Goal: Navigation & Orientation: Find specific page/section

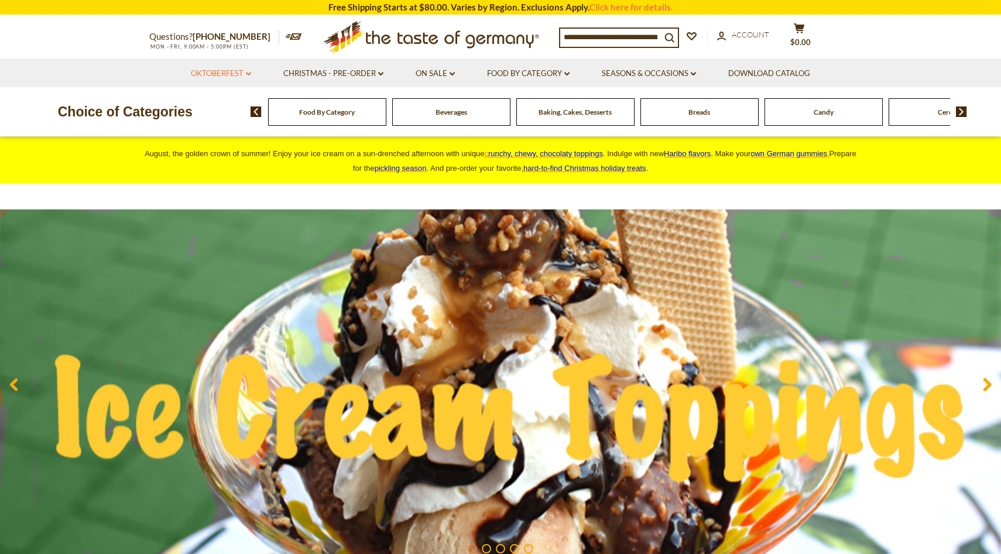
click at [242, 69] on link "Oktoberfest dropdown_arrow" at bounding box center [221, 73] width 60 height 13
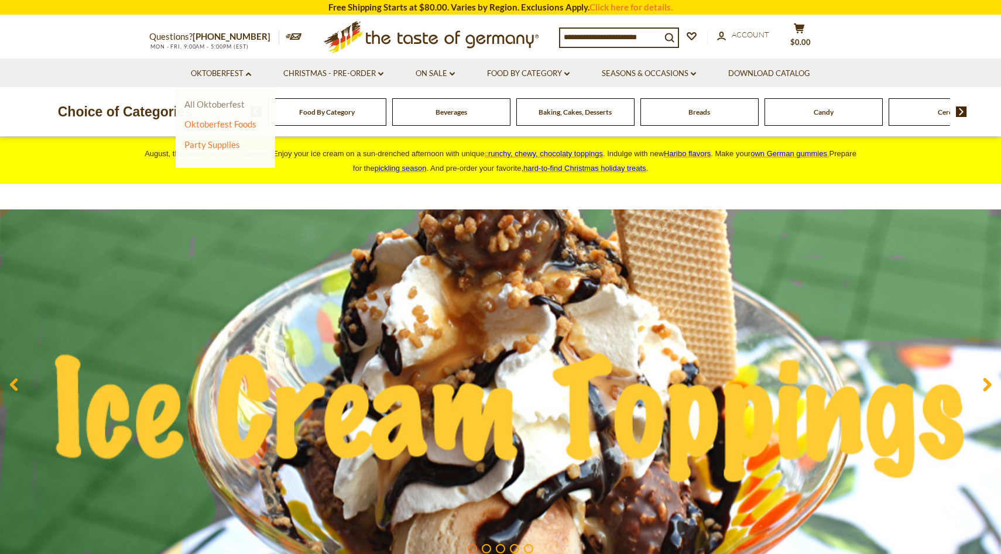
click at [214, 106] on link "All Oktoberfest" at bounding box center [214, 104] width 60 height 11
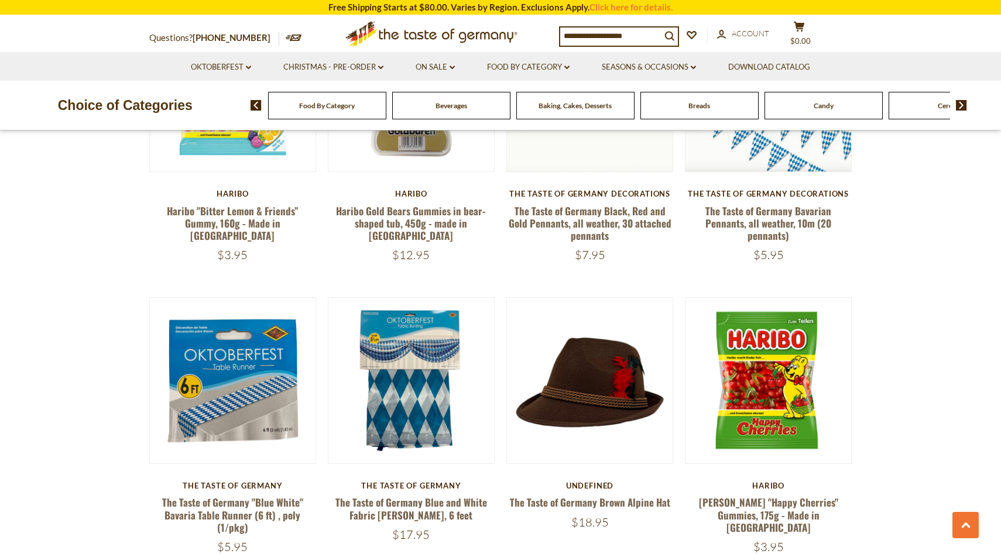
scroll to position [1364, 0]
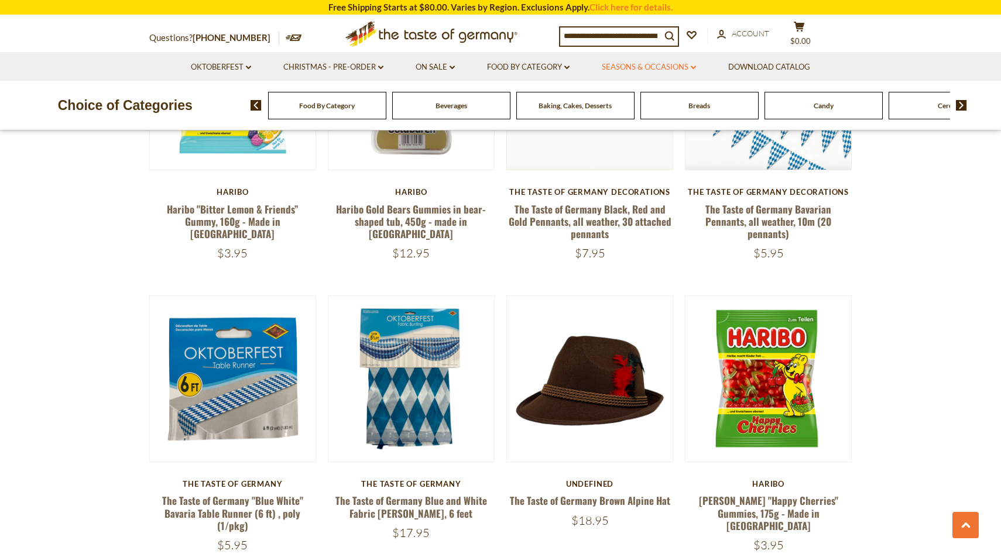
click at [640, 67] on link "Seasons & Occasions dropdown_arrow" at bounding box center [649, 67] width 94 height 13
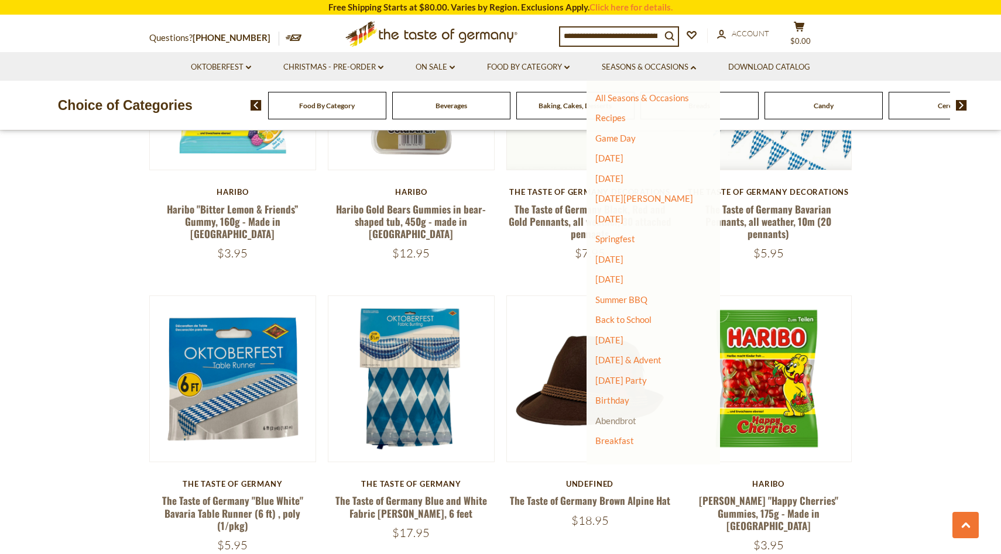
click at [615, 422] on link "Abendbrot" at bounding box center [615, 420] width 41 height 11
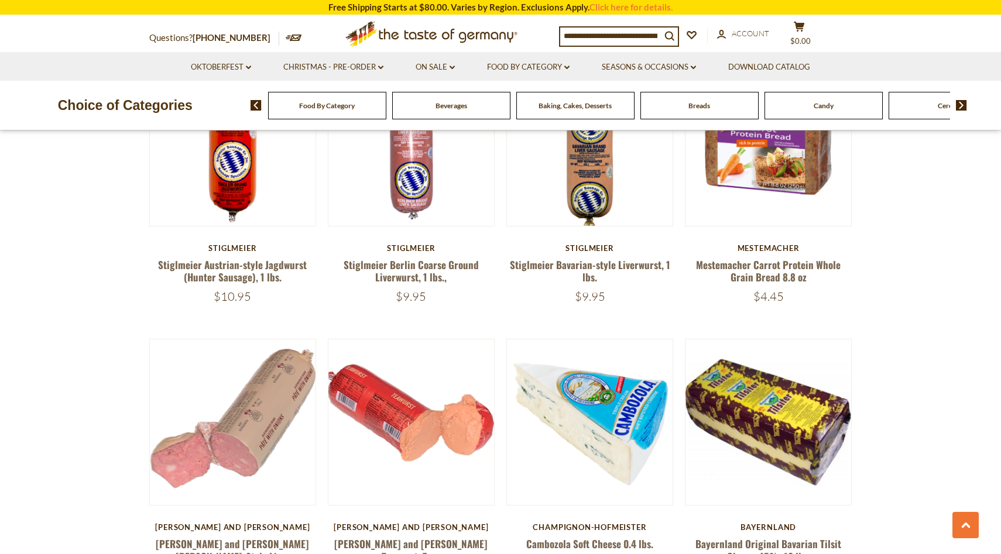
scroll to position [760, 0]
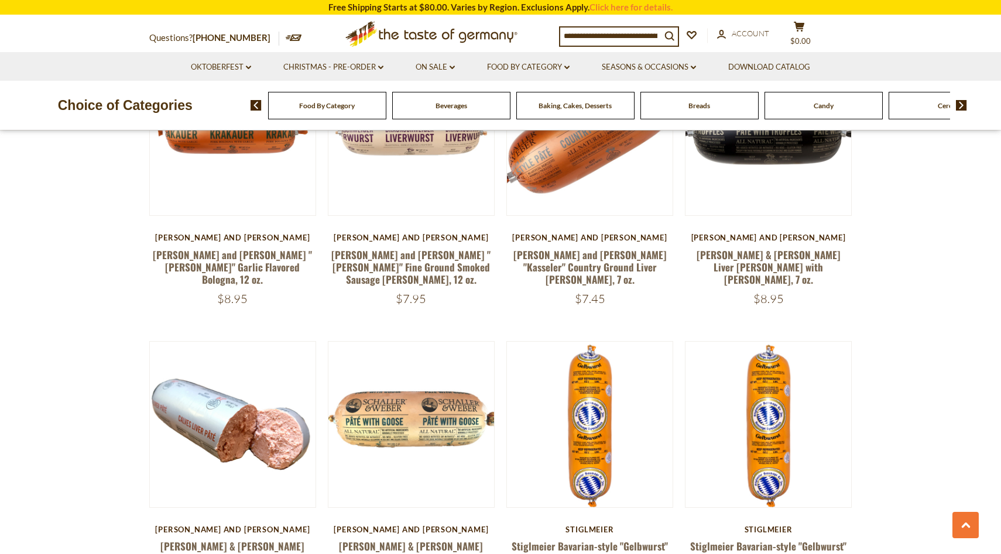
click at [248, 60] on li "Oktoberfest dropdown_arrow All Oktoberfest Oktoberfest Foods Party Supplies" at bounding box center [221, 66] width 91 height 29
click at [245, 73] on link "Oktoberfest dropdown_arrow" at bounding box center [221, 67] width 60 height 13
click at [224, 140] on link "Party Supplies" at bounding box center [212, 138] width 56 height 11
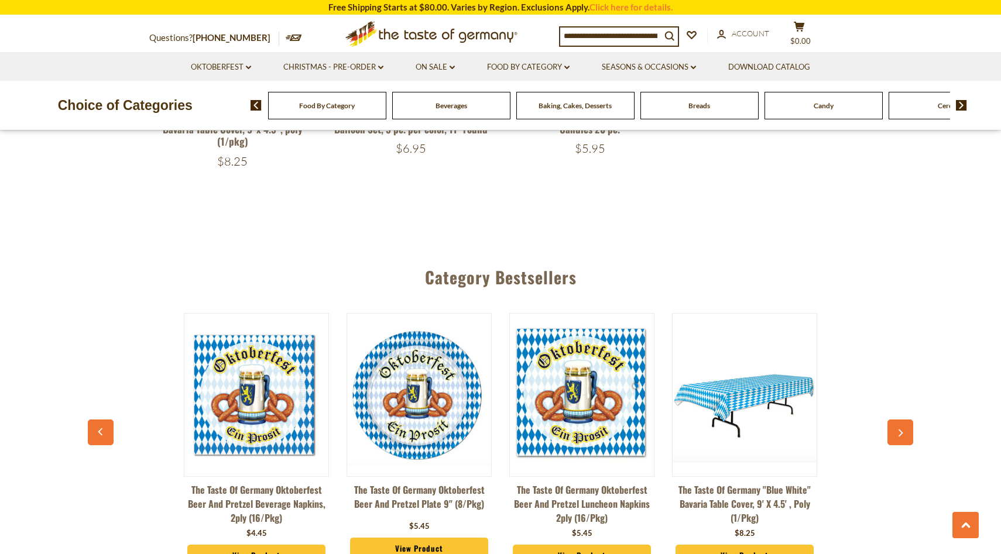
scroll to position [2709, 0]
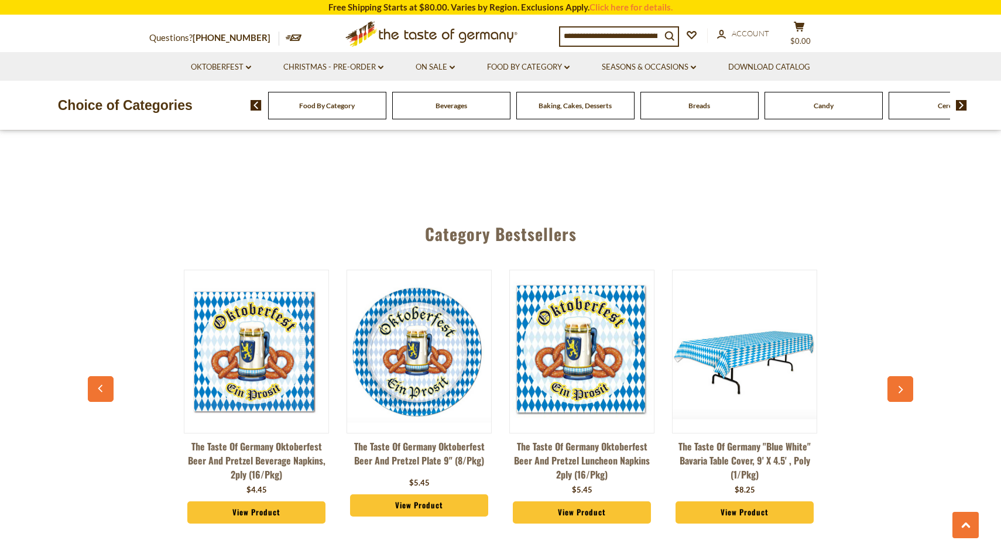
click at [893, 379] on button "button" at bounding box center [900, 389] width 26 height 26
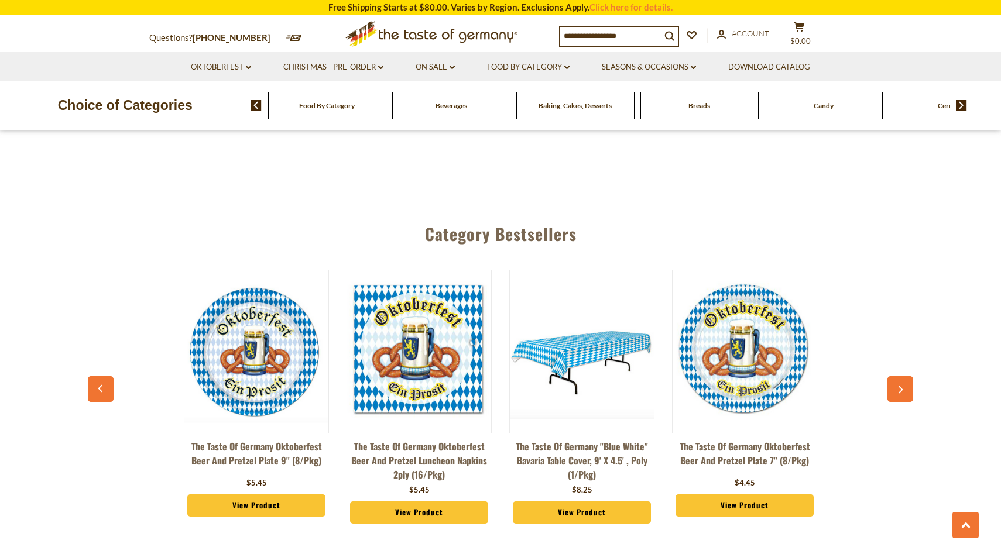
click at [893, 377] on button "button" at bounding box center [900, 389] width 26 height 26
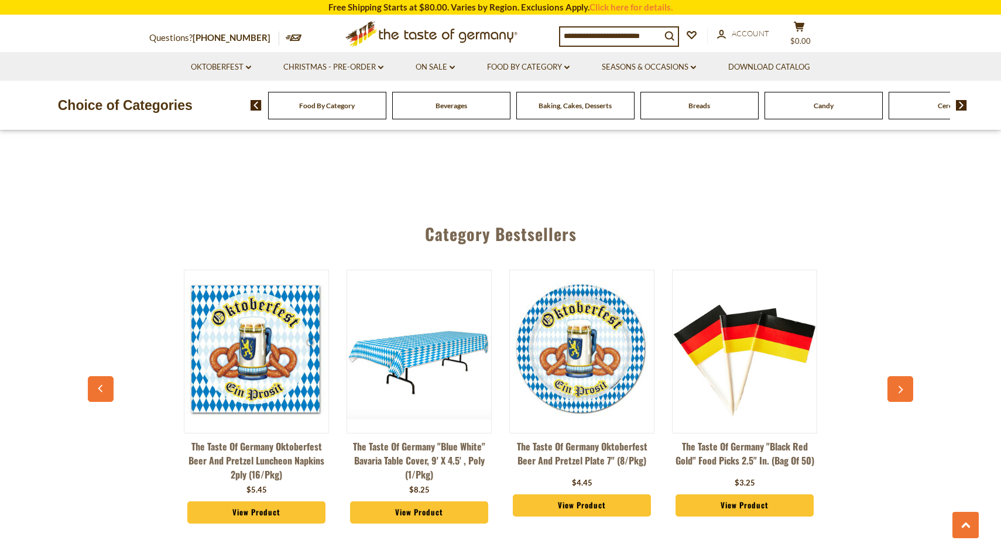
click at [893, 377] on button "button" at bounding box center [900, 389] width 26 height 26
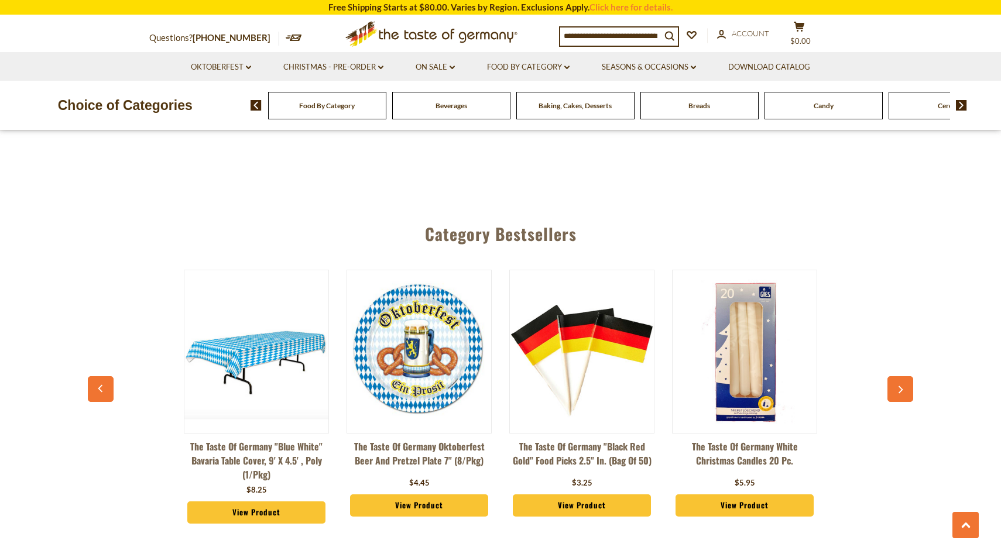
click at [893, 377] on button "button" at bounding box center [900, 389] width 26 height 26
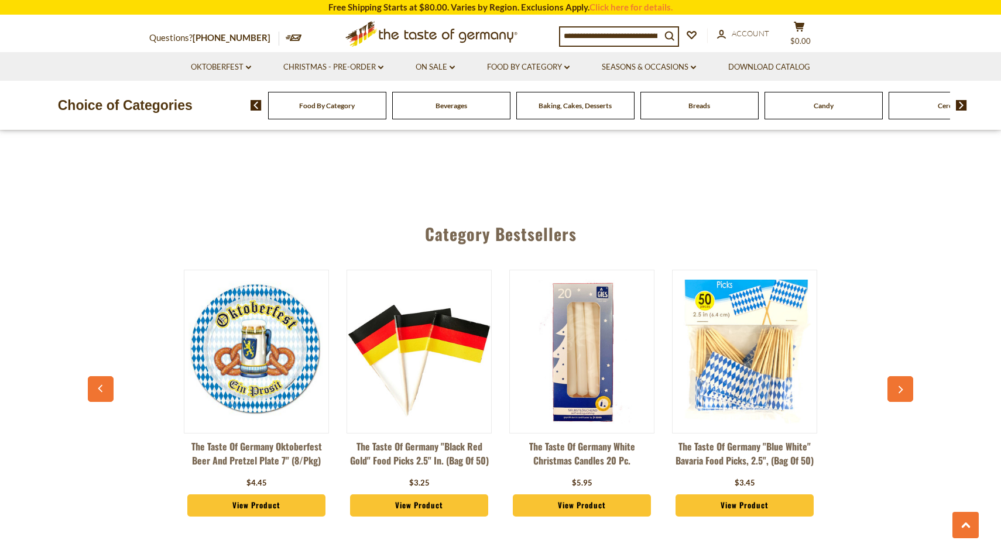
click at [893, 378] on button "button" at bounding box center [900, 389] width 26 height 26
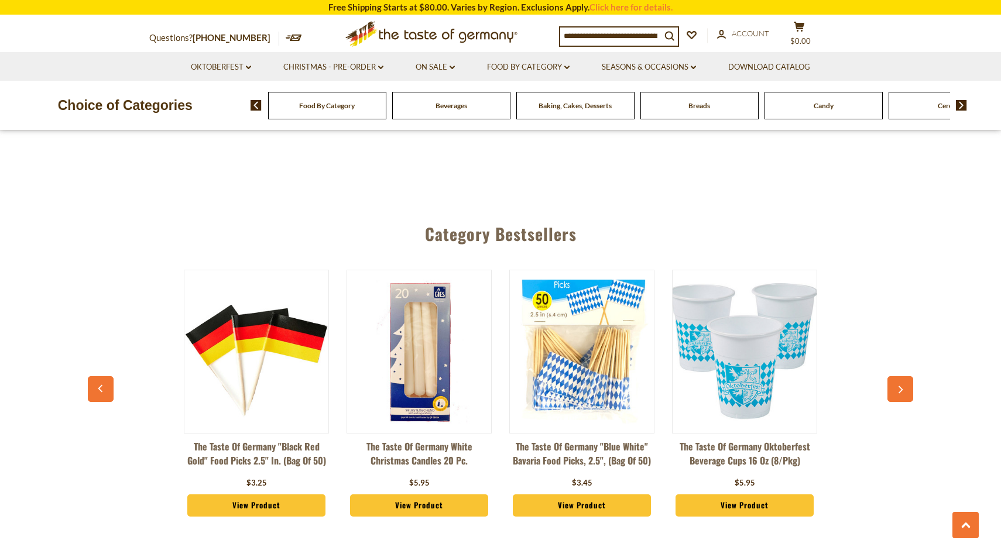
click at [893, 377] on button "button" at bounding box center [900, 389] width 26 height 26
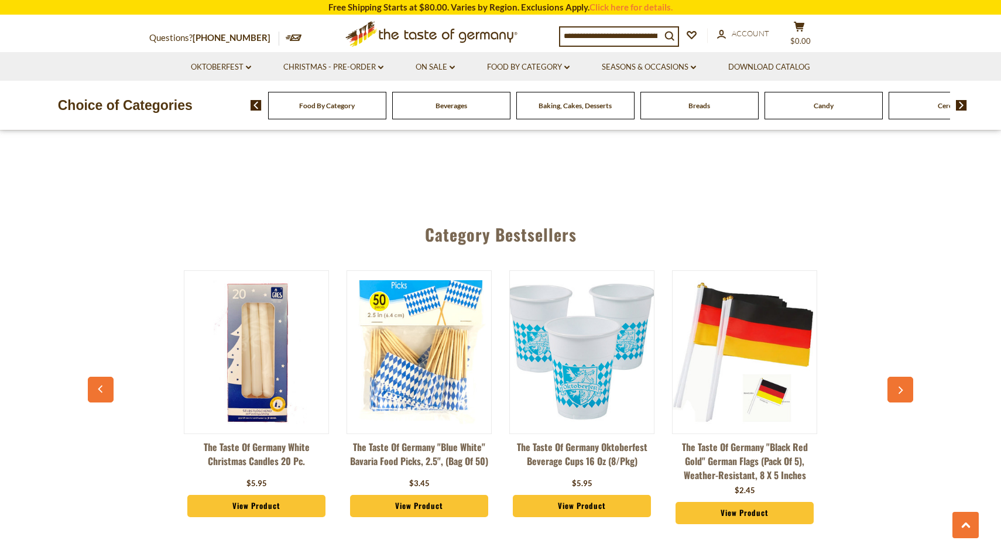
scroll to position [2705, 0]
